Goal: Register for event/course

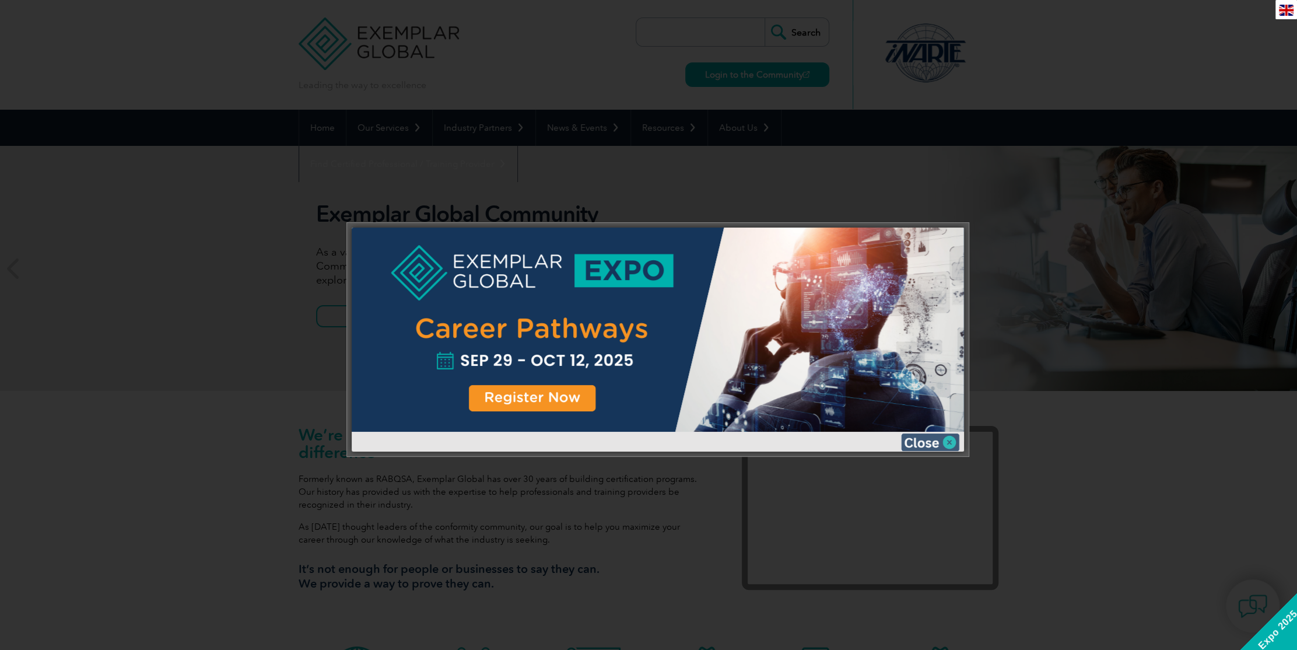
click at [935, 439] on img at bounding box center [930, 441] width 58 height 17
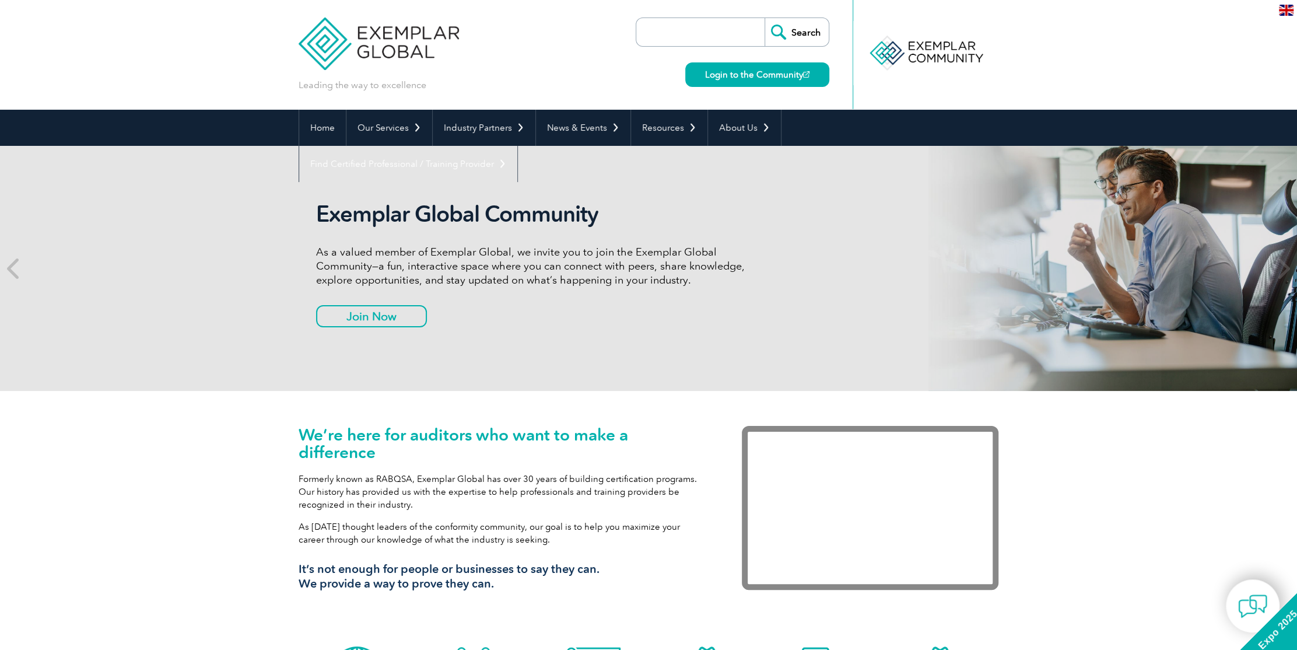
click at [681, 36] on input "search" at bounding box center [703, 32] width 122 height 28
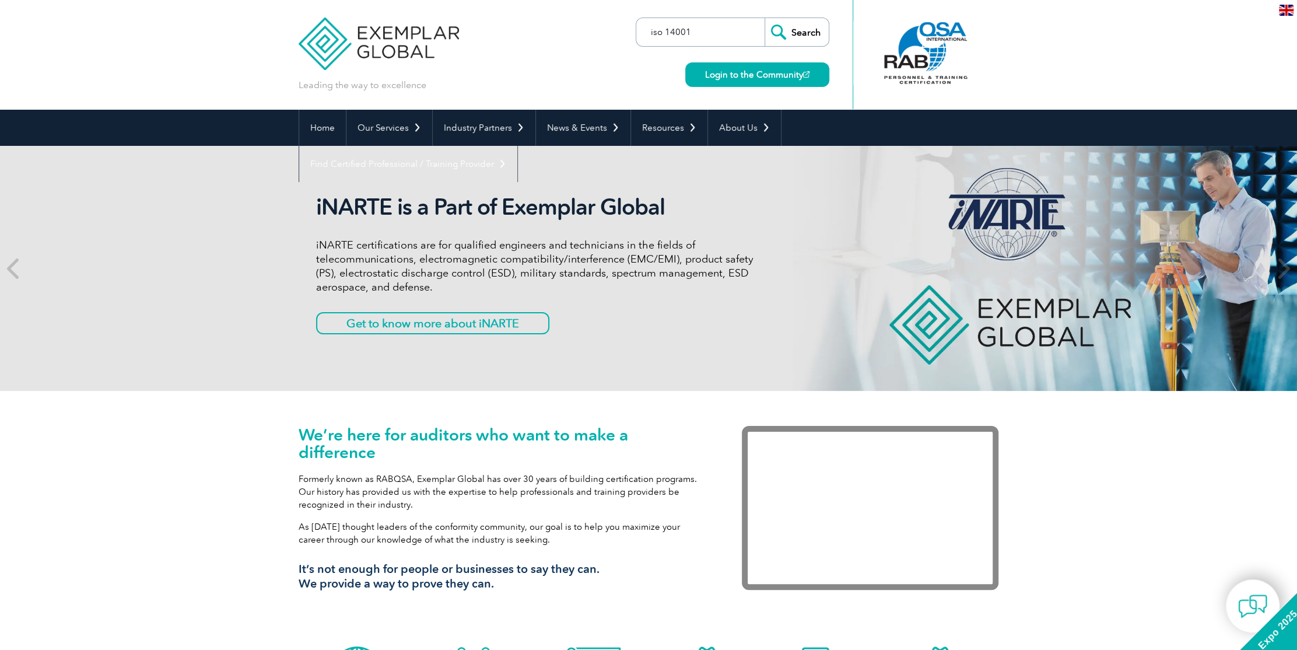
type input "iso 14001"
click at [765, 18] on input "Search" at bounding box center [797, 32] width 64 height 28
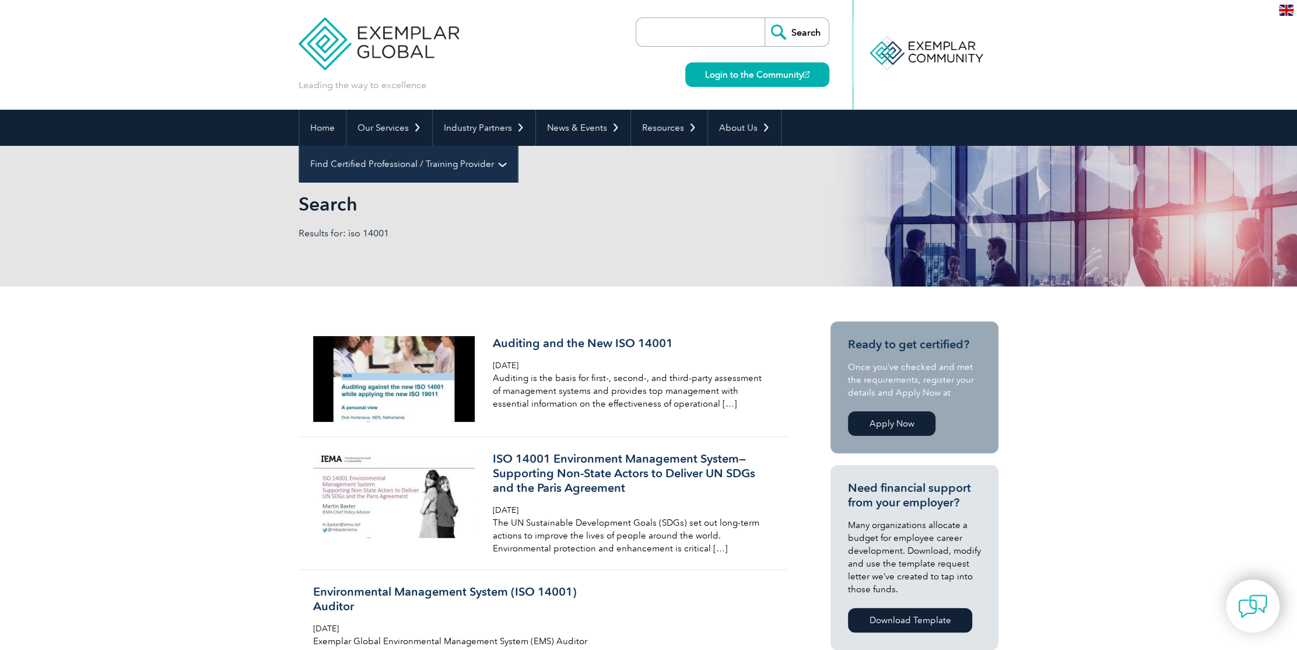
click at [517, 146] on link "Find Certified Professional / Training Provider" at bounding box center [408, 164] width 218 height 36
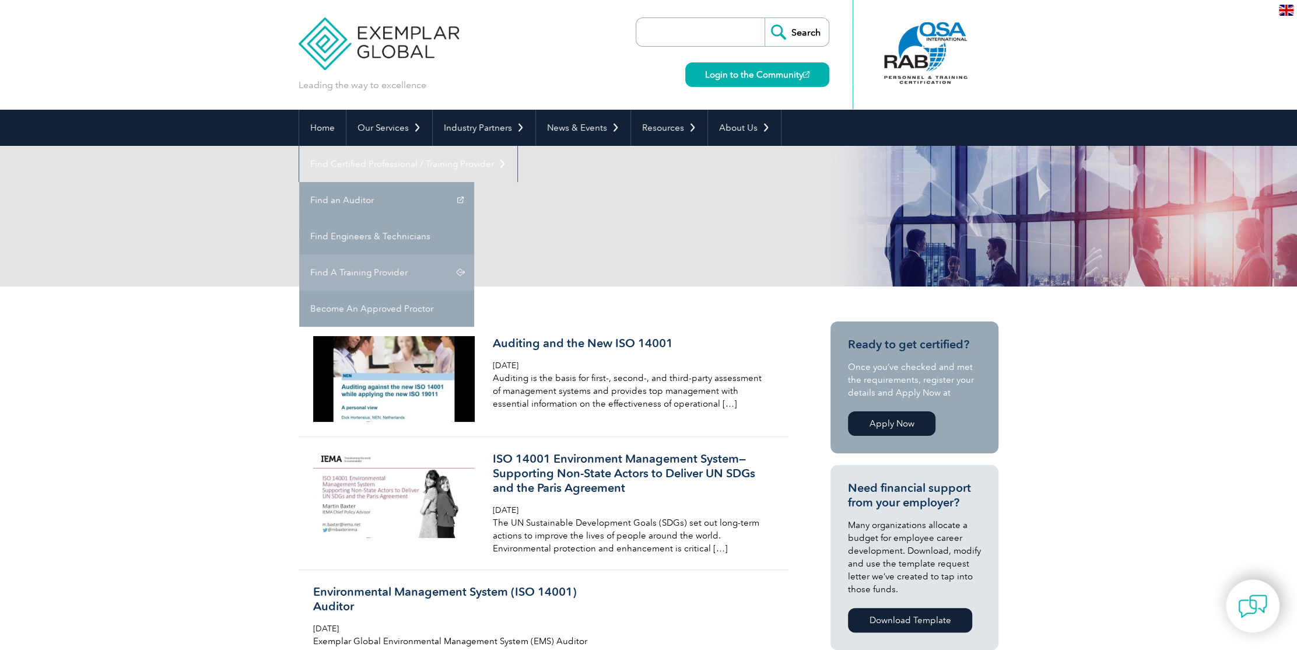
click at [474, 254] on link "Find A Training Provider" at bounding box center [386, 272] width 175 height 36
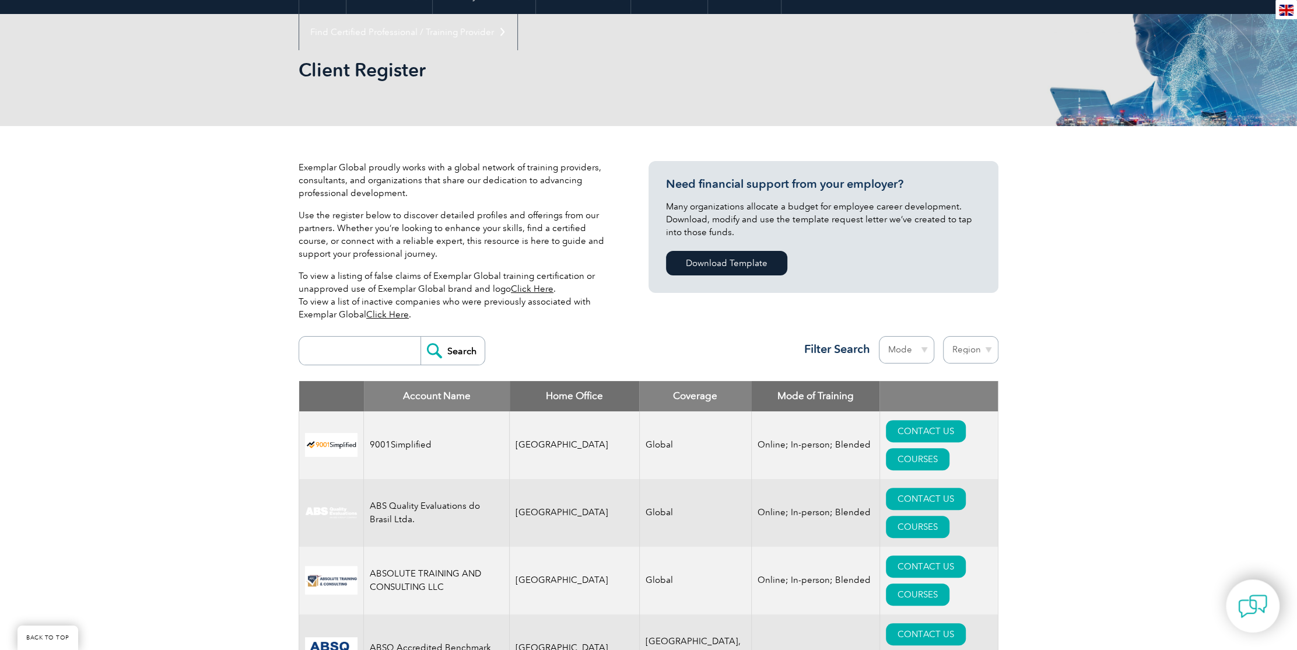
scroll to position [175, 0]
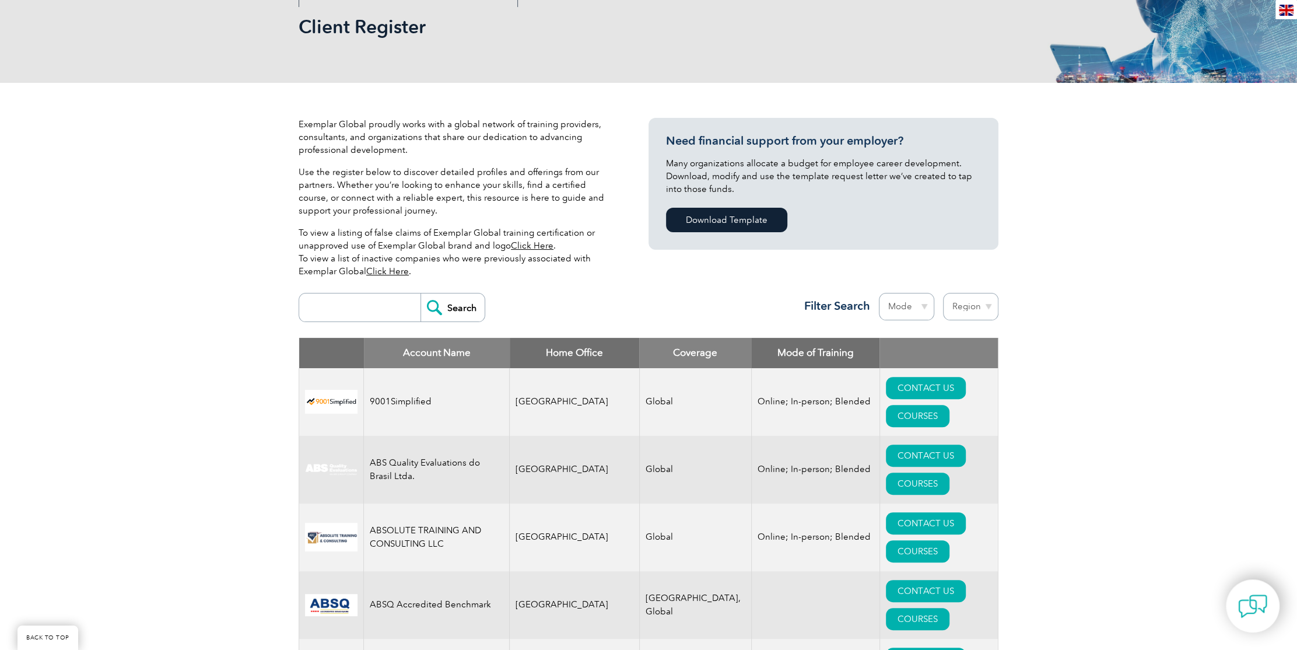
click at [331, 310] on input "search" at bounding box center [362, 307] width 115 height 28
type input "iso 14001"
click at [420, 293] on input "Search" at bounding box center [452, 307] width 64 height 28
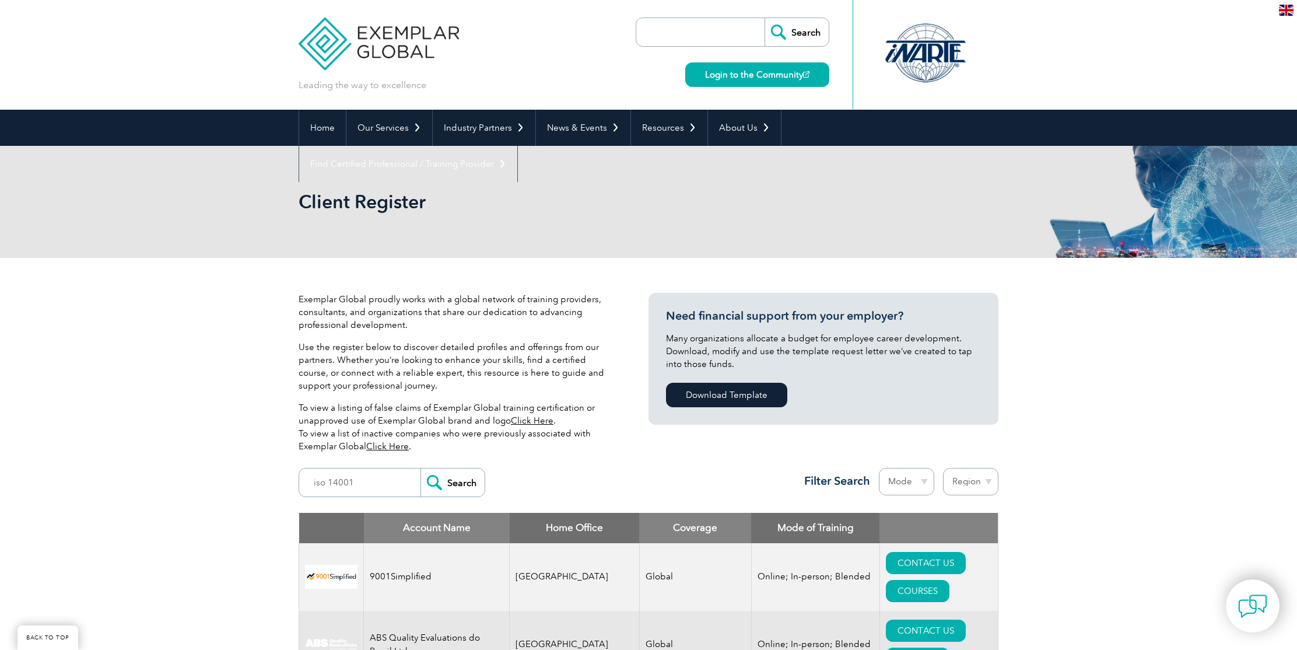
scroll to position [175, 0]
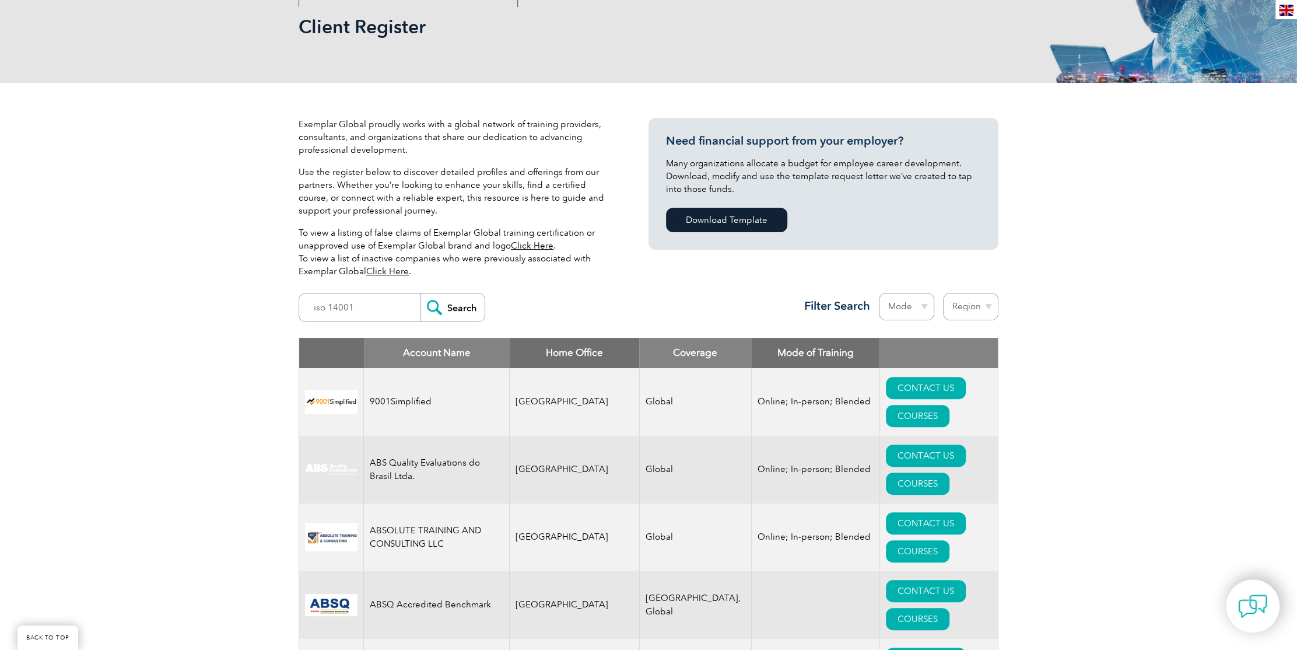
click at [926, 306] on select "Mode Online In-person Blended" at bounding box center [906, 306] width 55 height 27
click at [588, 305] on div "iso 14001 Search Region [GEOGRAPHIC_DATA] [GEOGRAPHIC_DATA] [GEOGRAPHIC_DATA] […" at bounding box center [649, 312] width 700 height 51
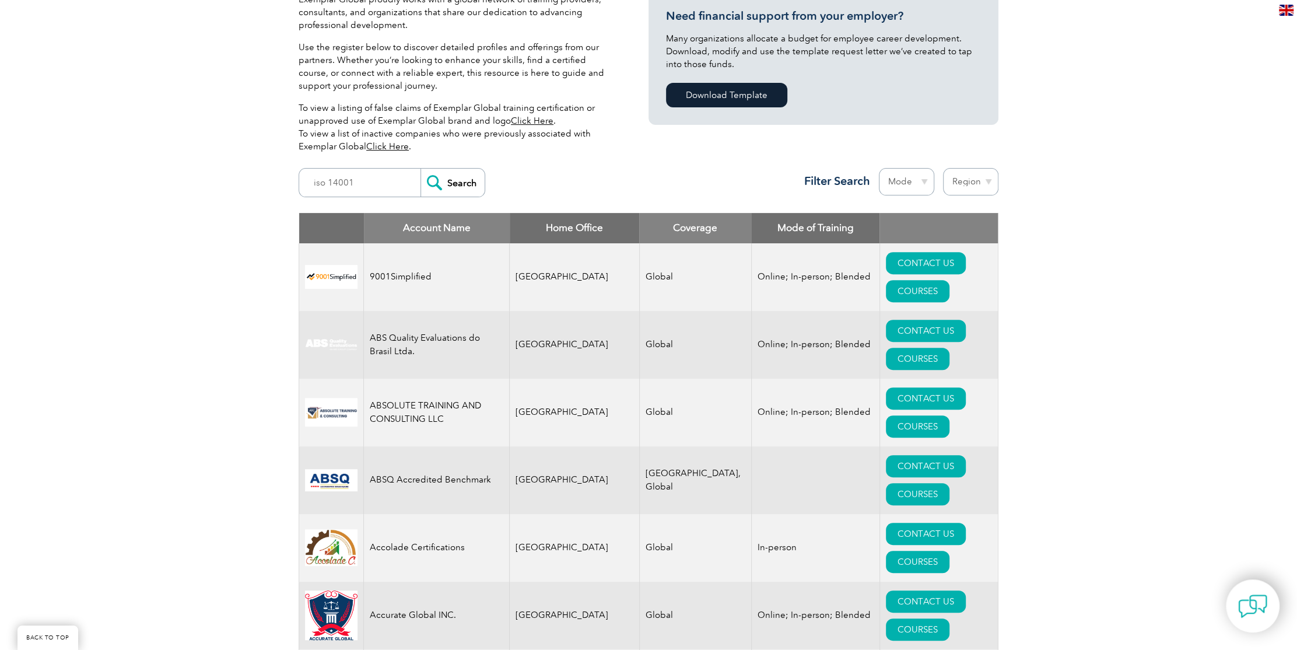
scroll to position [233, 0]
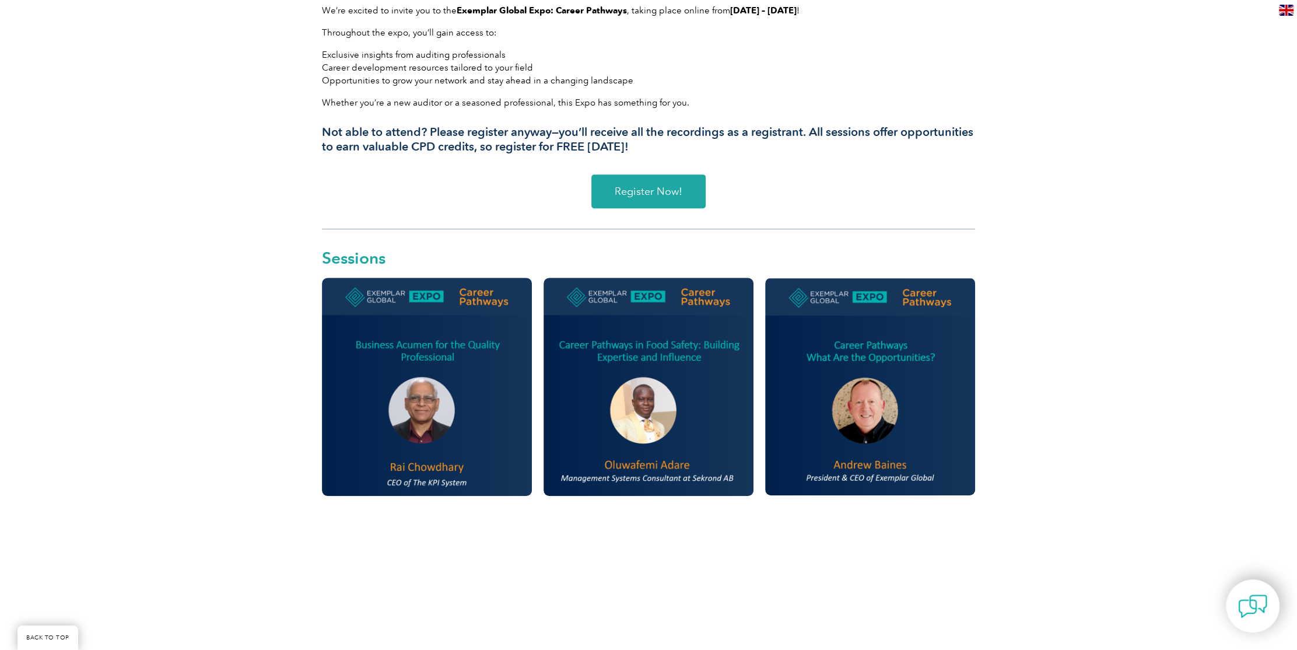
scroll to position [525, 0]
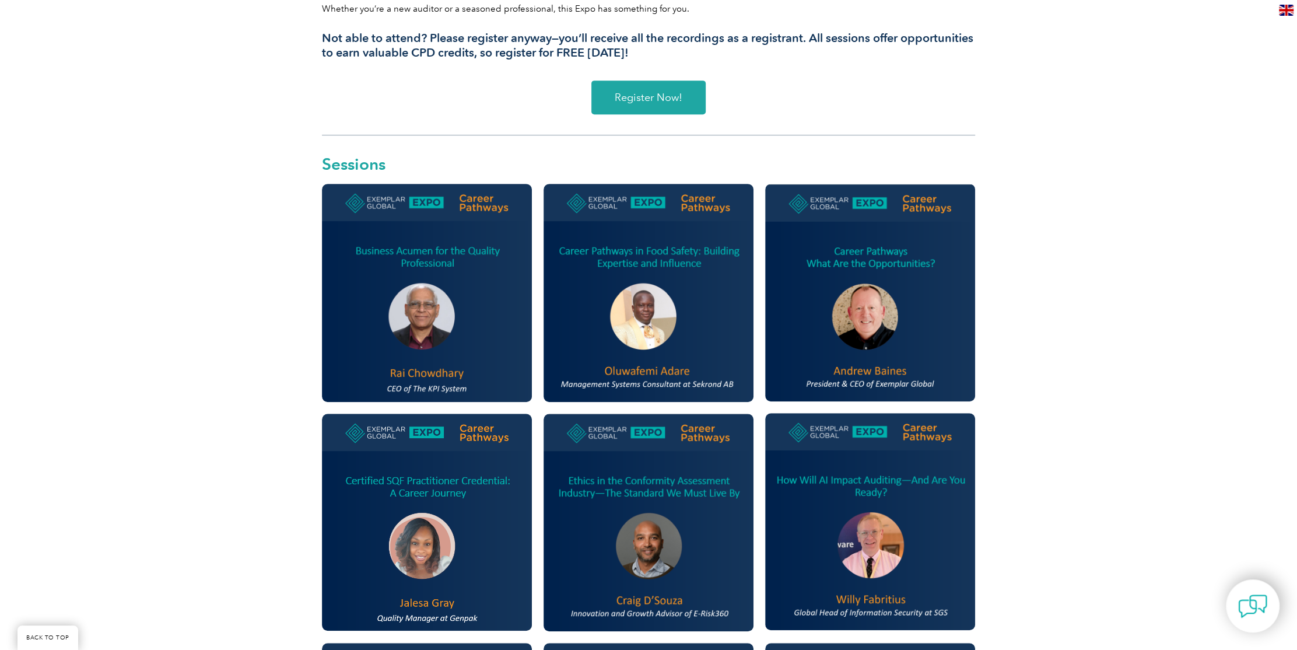
click at [663, 324] on img at bounding box center [649, 293] width 210 height 218
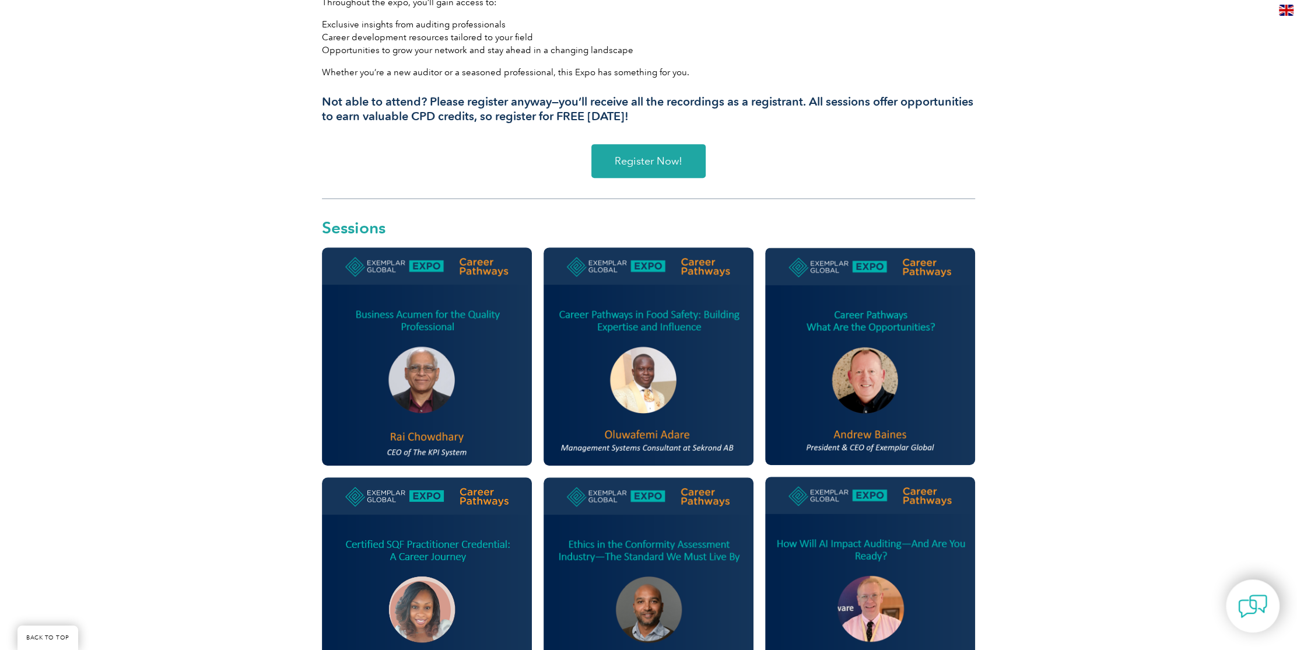
scroll to position [467, 0]
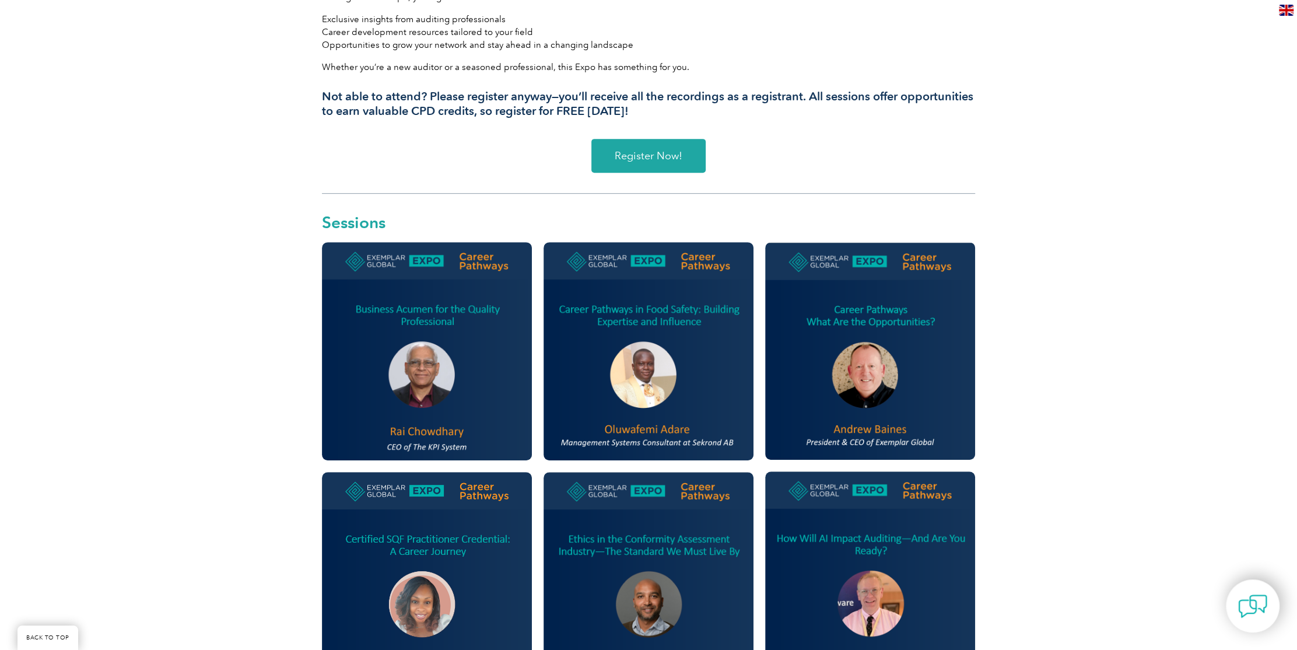
click at [649, 158] on span "Register Now!" at bounding box center [649, 155] width 68 height 10
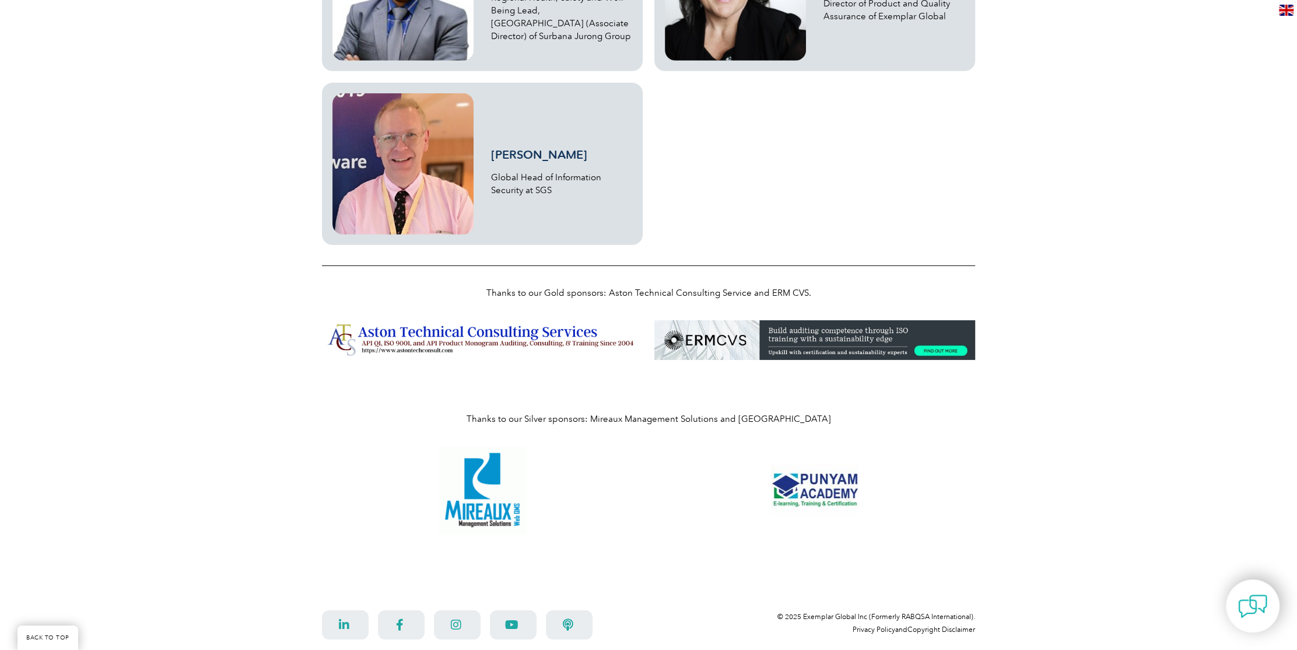
scroll to position [3318, 0]
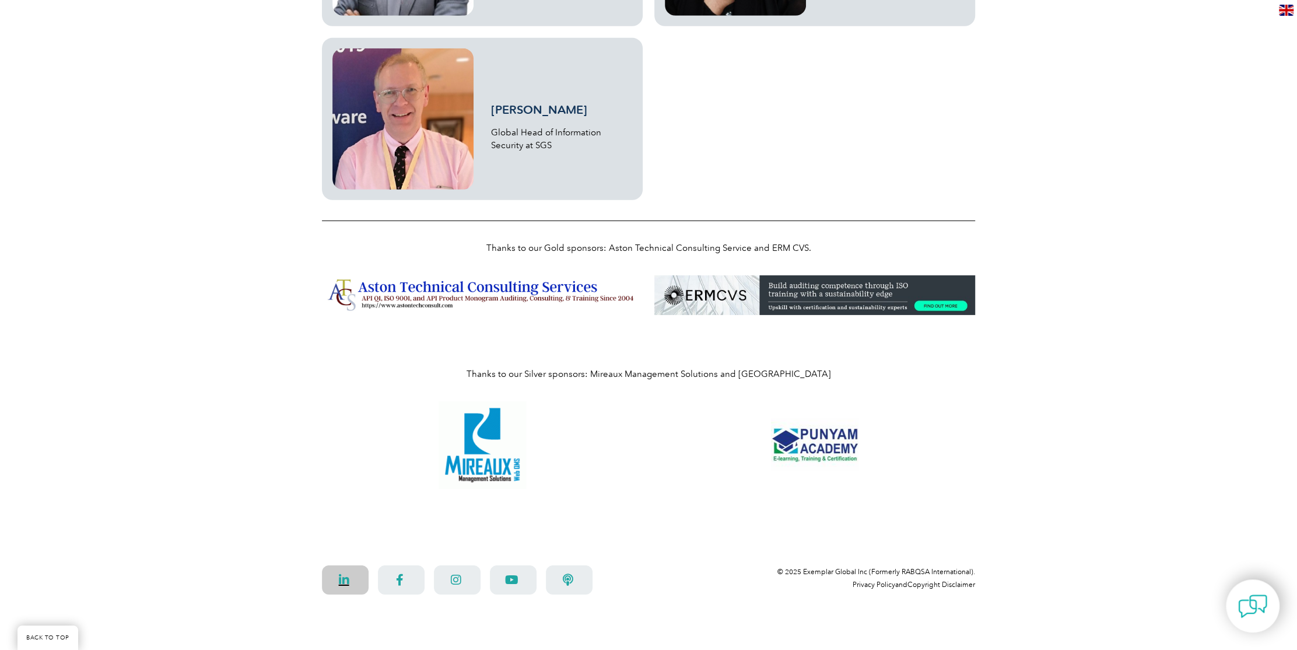
click at [340, 583] on icon at bounding box center [344, 580] width 15 height 12
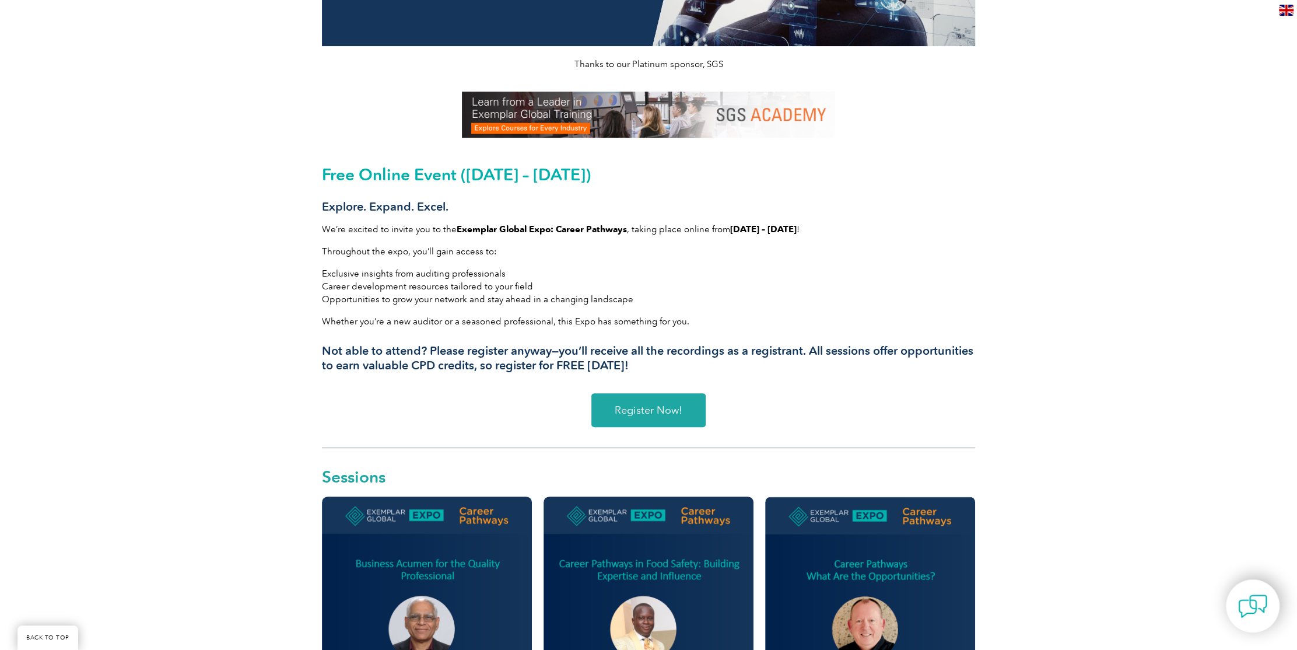
scroll to position [233, 0]
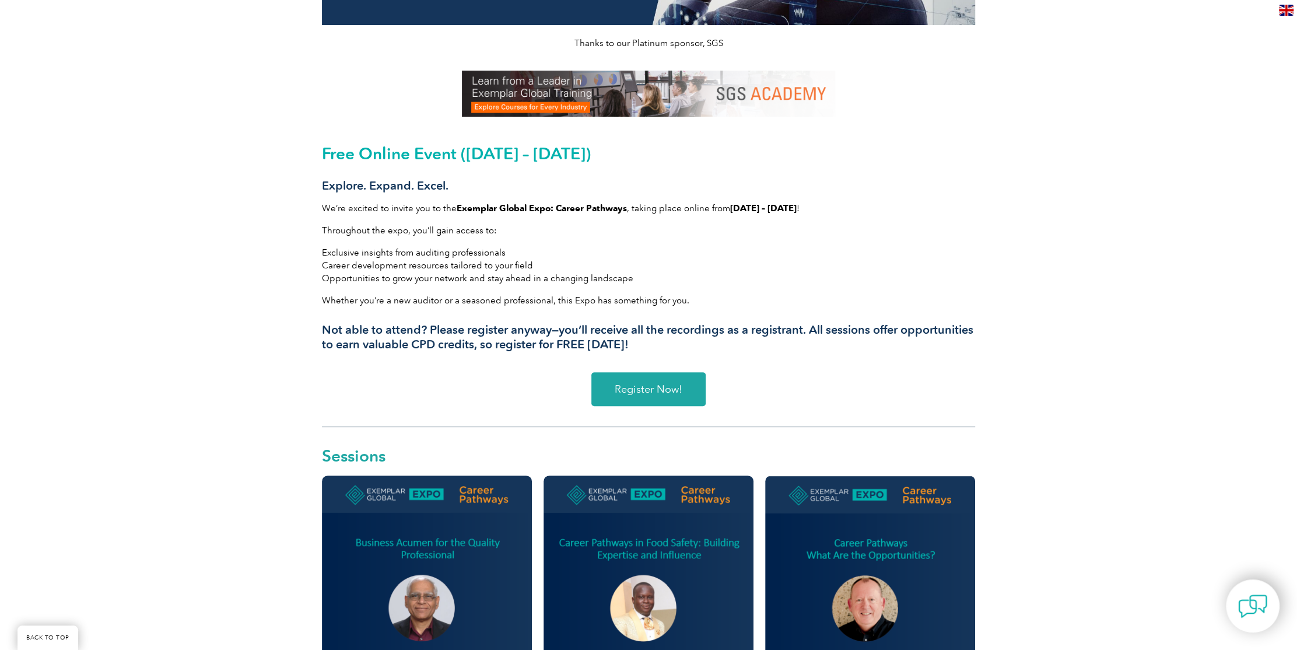
click at [614, 379] on link "Register Now!" at bounding box center [648, 389] width 114 height 34
click at [777, 202] on p "We’re excited to invite you to the Exemplar Global Expo: Career Pathways , taki…" at bounding box center [648, 208] width 653 height 13
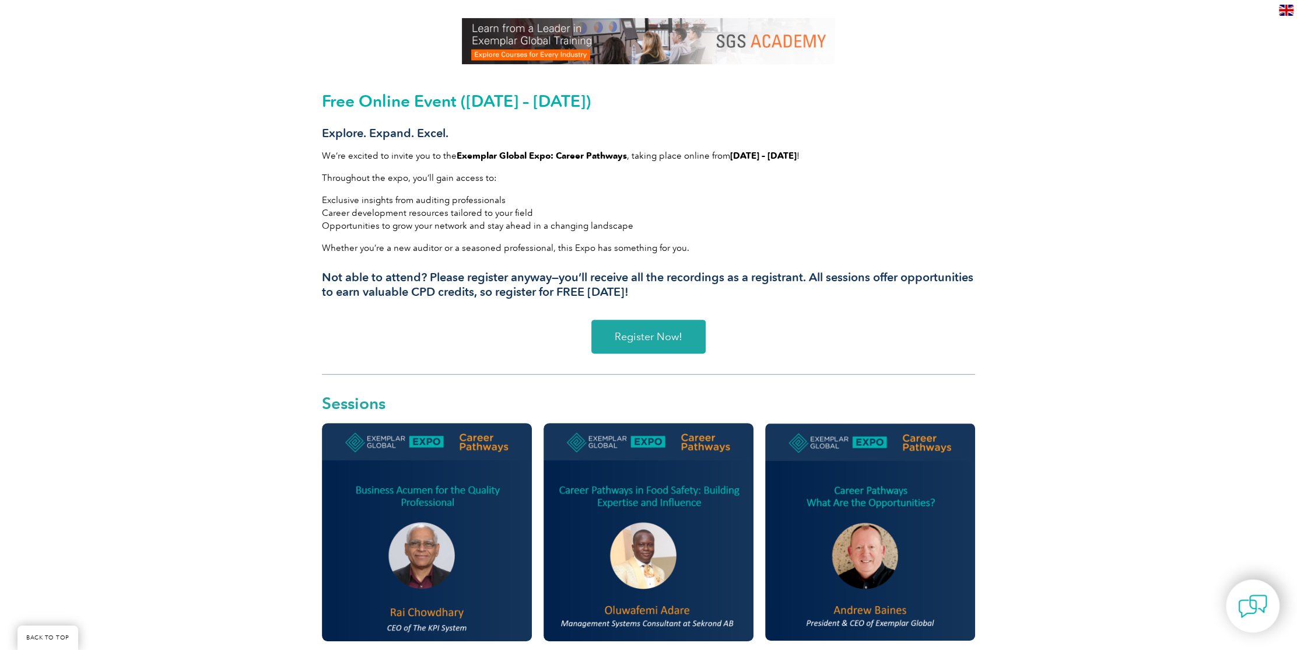
scroll to position [0, 0]
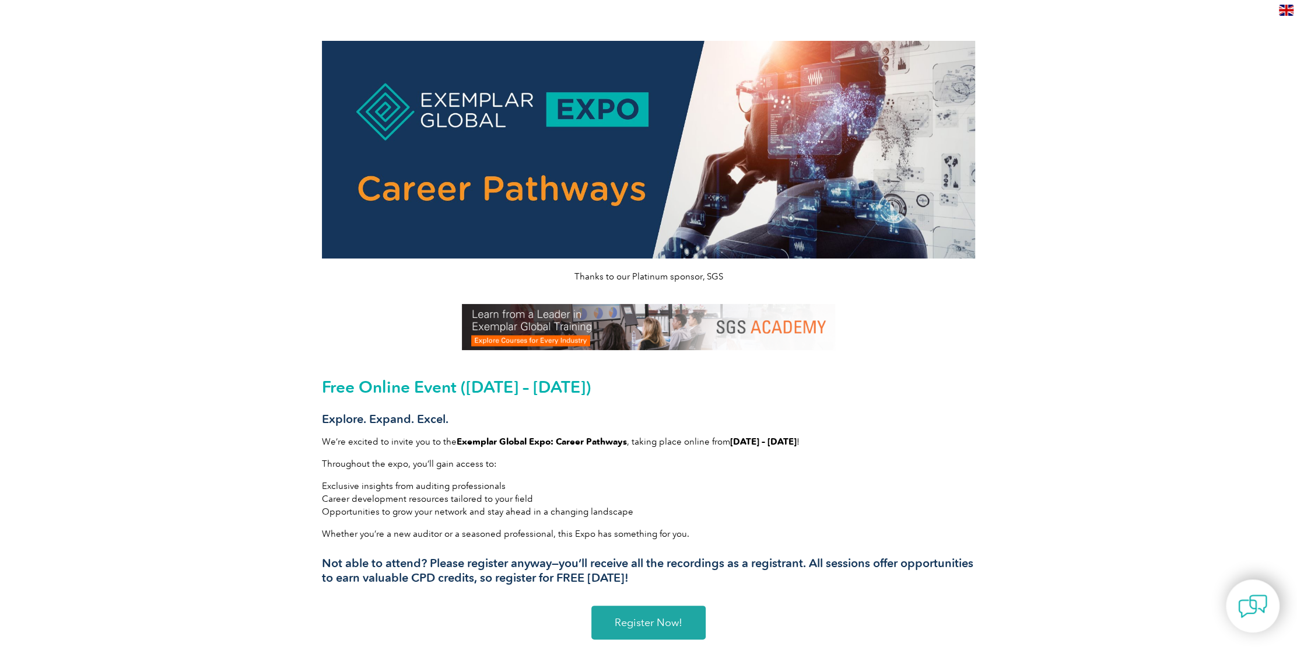
click at [591, 152] on img at bounding box center [648, 150] width 653 height 218
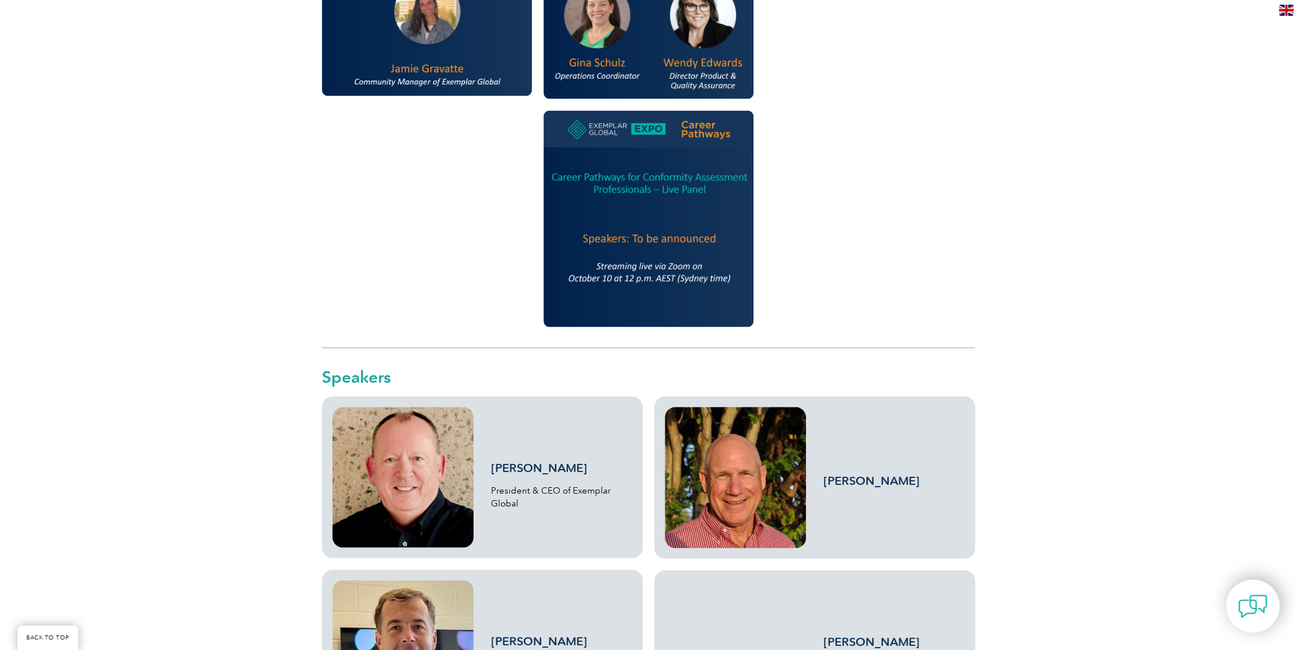
scroll to position [1866, 0]
